Goal: Information Seeking & Learning: Learn about a topic

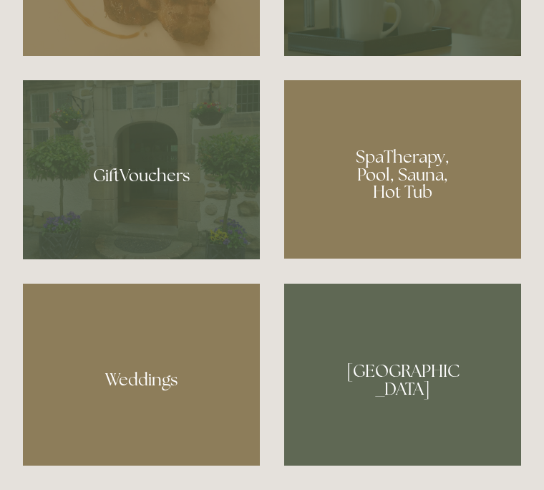
scroll to position [955, 0]
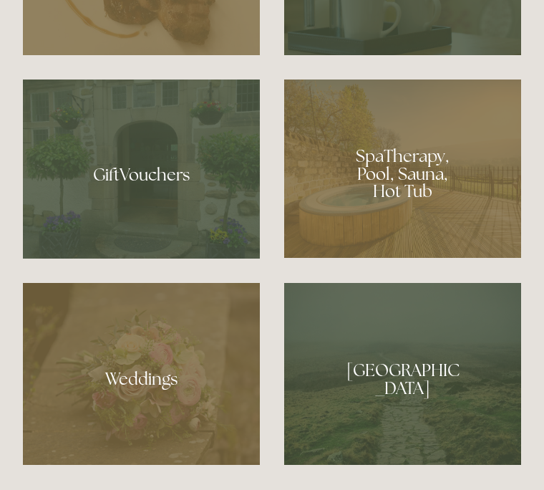
click at [424, 249] on div at bounding box center [402, 168] width 237 height 178
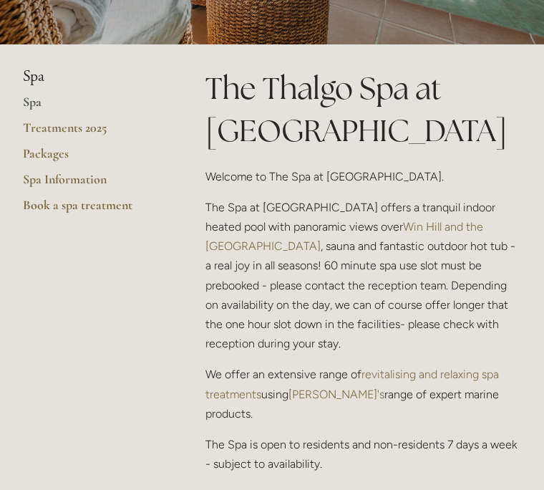
scroll to position [256, 0]
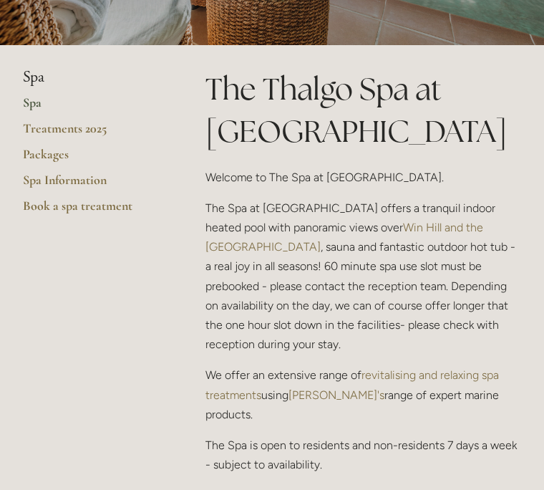
click at [87, 129] on link "Treatments 2025" at bounding box center [91, 133] width 137 height 26
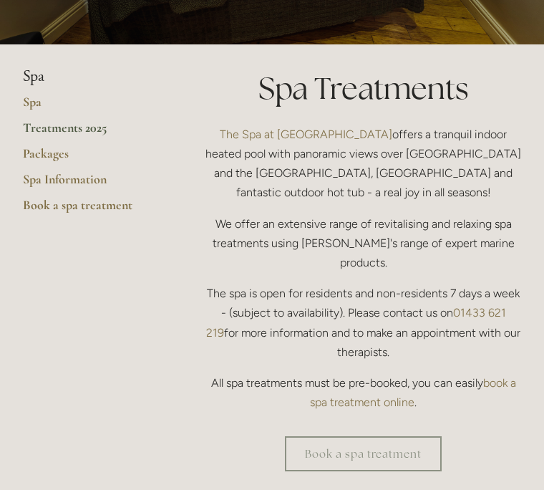
scroll to position [260, 0]
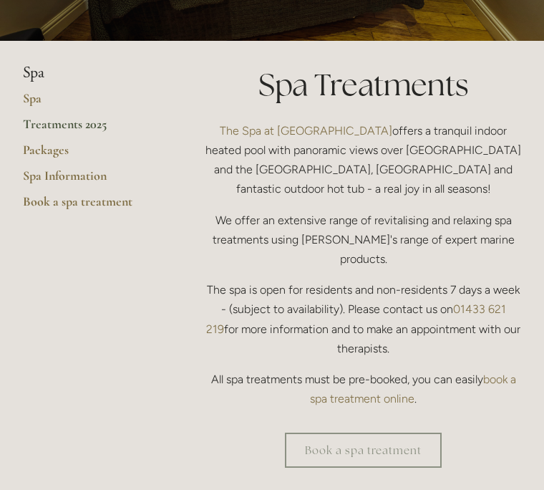
click at [87, 177] on link "Spa Information" at bounding box center [91, 181] width 137 height 26
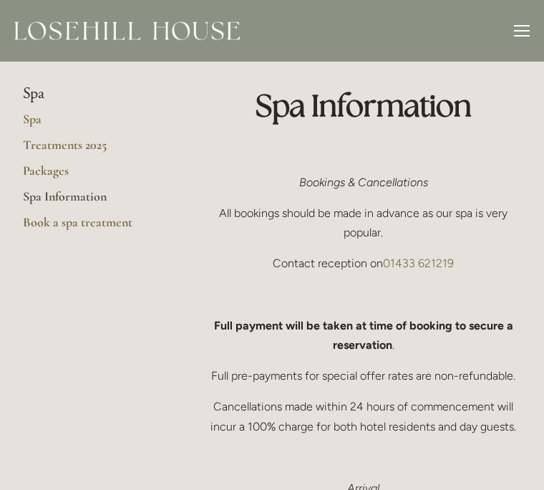
click at [48, 168] on link "Packages" at bounding box center [91, 176] width 137 height 26
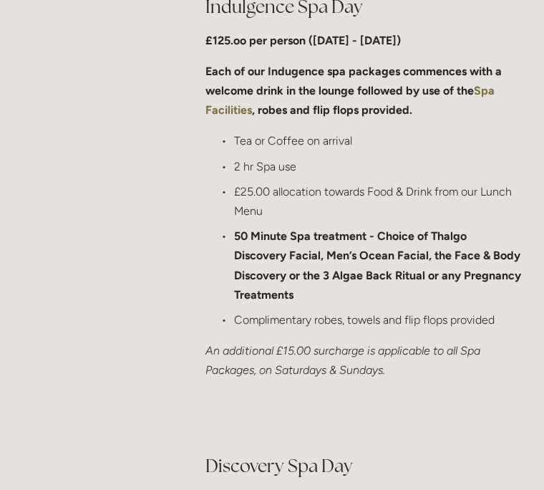
scroll to position [860, 0]
